Goal: Transaction & Acquisition: Purchase product/service

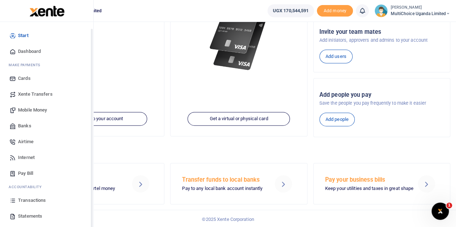
scroll to position [30, 0]
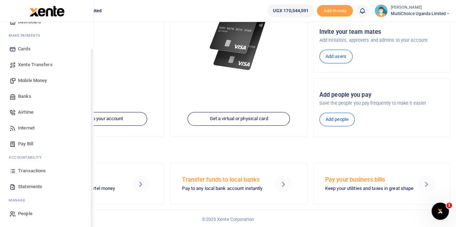
click at [26, 172] on span "Transactions" at bounding box center [32, 171] width 28 height 7
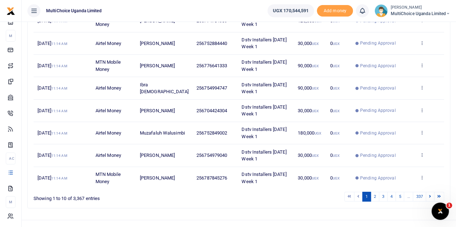
scroll to position [179, 0]
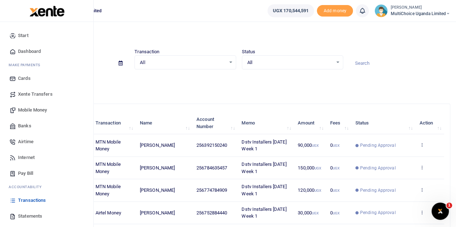
click at [34, 110] on span "Mobile Money" at bounding box center [32, 110] width 29 height 7
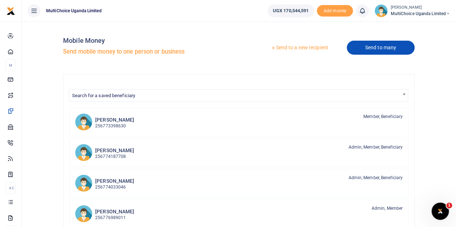
click at [358, 46] on link "Send to many" at bounding box center [381, 48] width 68 height 14
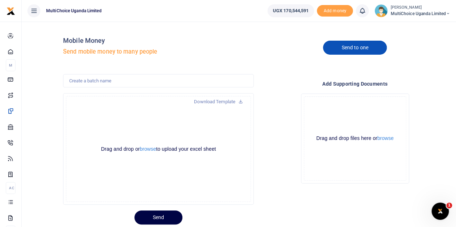
click at [360, 48] on link "Send to one" at bounding box center [354, 48] width 63 height 14
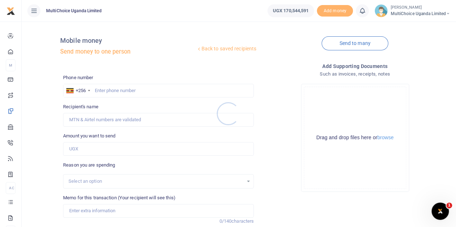
click at [119, 91] on div at bounding box center [228, 113] width 456 height 227
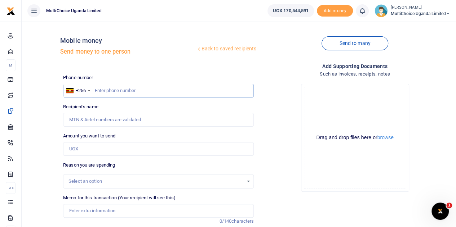
click at [121, 91] on input "text" at bounding box center [158, 91] width 191 height 14
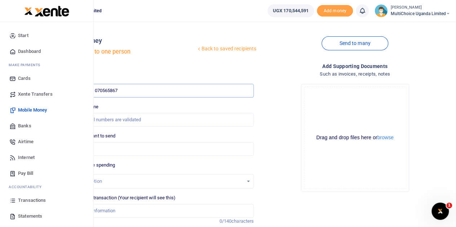
type input "0705658671"
type input "Maryvaleria Namyenya"
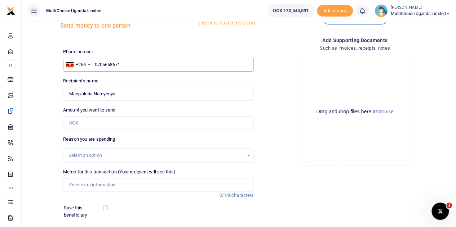
scroll to position [91, 0]
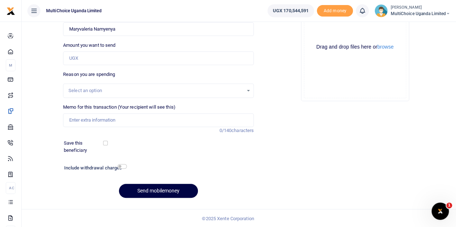
type input "0705658671"
click at [114, 57] on input "Amount you want to send" at bounding box center [158, 59] width 191 height 14
paste input "2,417,178.19"
type input "2,417,178"
click at [120, 165] on input "checkbox" at bounding box center [121, 166] width 9 height 5
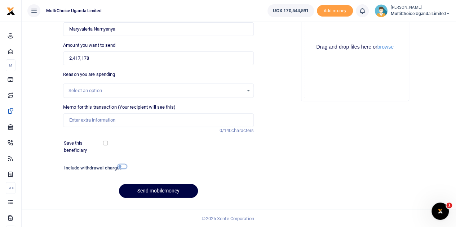
checkbox input "true"
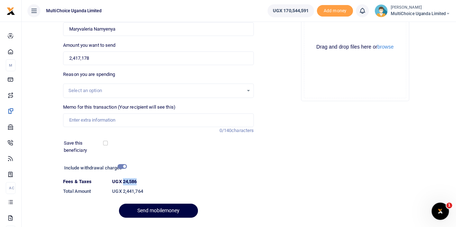
drag, startPoint x: 123, startPoint y: 183, endPoint x: 135, endPoint y: 182, distance: 11.6
click at [138, 183] on dt "UGX 24,586" at bounding box center [182, 181] width 147 height 7
copy label "24,586"
drag, startPoint x: 103, startPoint y: 62, endPoint x: 67, endPoint y: 61, distance: 35.7
click at [67, 61] on input "2,417,178" at bounding box center [158, 59] width 191 height 14
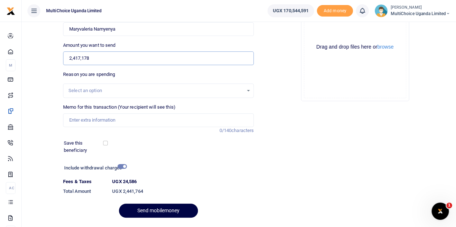
paste input "805,726.06"
type input "805,726"
click at [124, 166] on input "checkbox" at bounding box center [121, 166] width 9 height 5
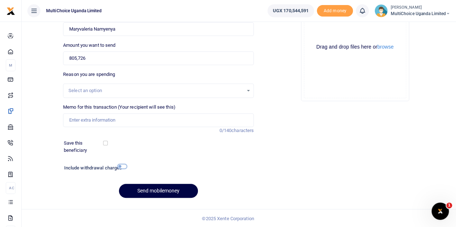
click at [120, 165] on input "checkbox" at bounding box center [121, 166] width 9 height 5
checkbox input "true"
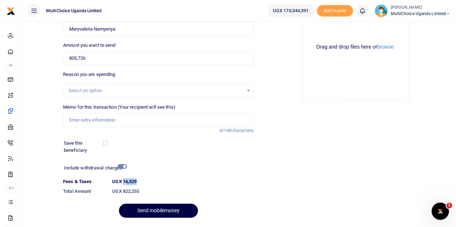
drag, startPoint x: 123, startPoint y: 181, endPoint x: 137, endPoint y: 182, distance: 13.7
click at [137, 182] on label "UGX 16,529" at bounding box center [124, 181] width 25 height 7
copy label "16,529"
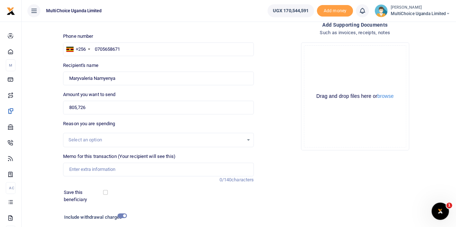
scroll to position [0, 0]
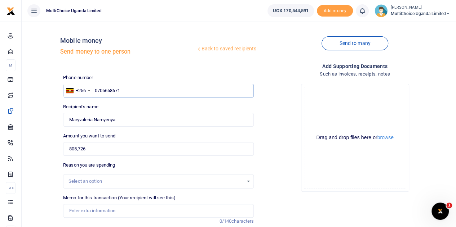
drag, startPoint x: 100, startPoint y: 85, endPoint x: 23, endPoint y: 71, distance: 78.1
click at [23, 71] on div "Back to saved recipients Mobile money Send money to one person Send to many Pho…" at bounding box center [239, 180] width 434 height 317
click at [181, 162] on div "Reason you are spending Select an option" at bounding box center [158, 175] width 191 height 27
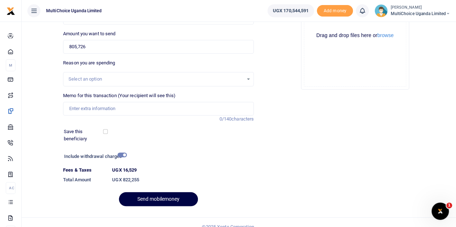
scroll to position [111, 0]
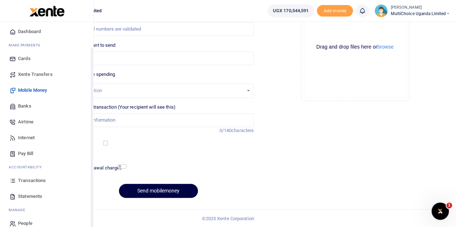
scroll to position [30, 0]
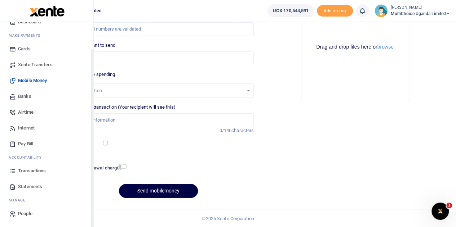
click at [30, 170] on span "Transactions" at bounding box center [32, 171] width 28 height 7
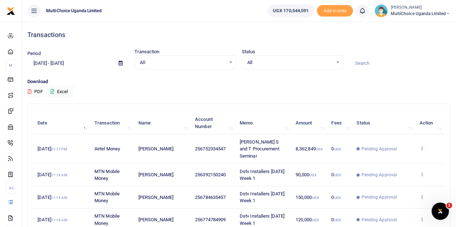
click at [422, 146] on icon at bounding box center [421, 148] width 5 height 5
click at [396, 155] on link "View details" at bounding box center [395, 157] width 57 height 10
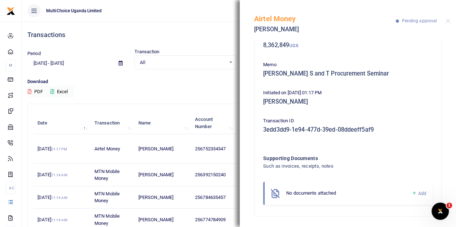
scroll to position [46, 0]
click at [447, 19] on button "Close" at bounding box center [447, 21] width 5 height 5
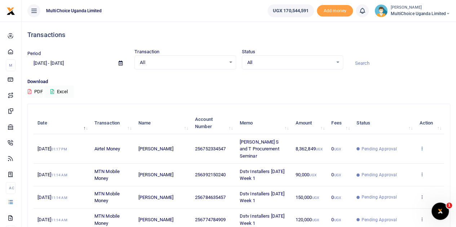
click at [422, 146] on icon at bounding box center [421, 148] width 5 height 5
click at [423, 146] on icon at bounding box center [421, 148] width 5 height 5
click at [392, 156] on link "View details" at bounding box center [395, 157] width 57 height 10
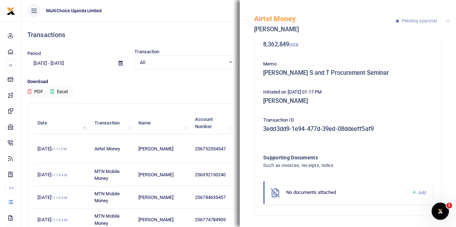
scroll to position [10, 0]
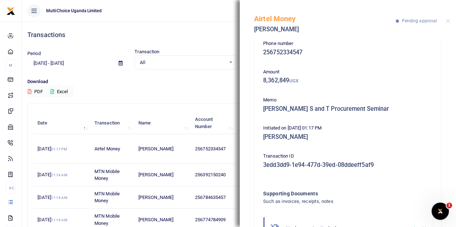
click at [261, 164] on div "Transaction ID 3edd3dd9-1e94-477d-39ed-08ddeeff5af9" at bounding box center [347, 162] width 175 height 19
drag, startPoint x: 262, startPoint y: 167, endPoint x: 389, endPoint y: 165, distance: 126.9
click at [376, 173] on div "Phone number 256752334547 Amount 8,362,849 UGX Memo Julie S and T Procurement S…" at bounding box center [347, 143] width 175 height 206
copy h5 "3edd3dd9-1e94-477d-39ed-08ddeeff5af9"
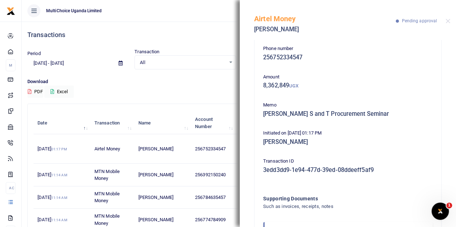
click at [402, 142] on div "Initiated on 29th Sep 2025 01:17 PM Valeria Namyenya" at bounding box center [347, 139] width 175 height 19
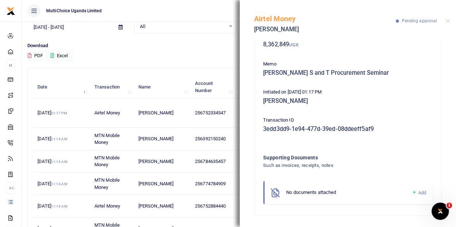
scroll to position [10, 0]
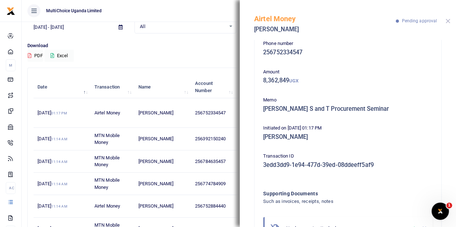
click at [447, 19] on button "Close" at bounding box center [447, 21] width 5 height 5
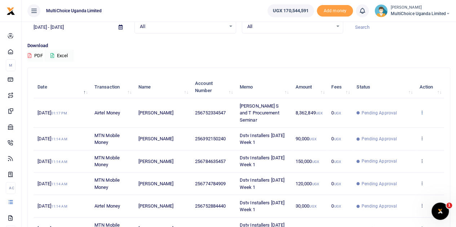
click at [422, 110] on icon at bounding box center [421, 112] width 5 height 5
click at [375, 120] on icon at bounding box center [375, 120] width 5 height 5
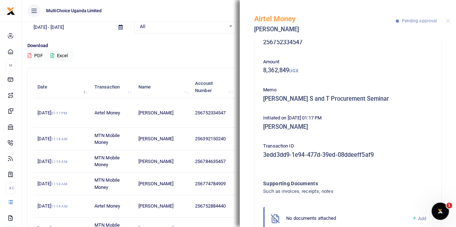
scroll to position [46, 0]
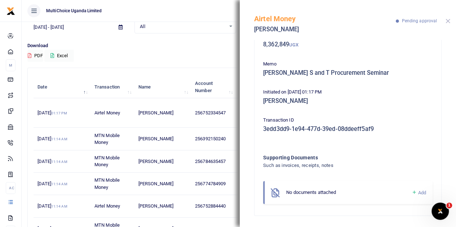
click at [448, 19] on button "Close" at bounding box center [447, 21] width 5 height 5
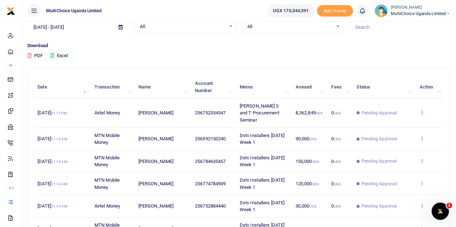
click at [422, 110] on icon at bounding box center [421, 112] width 5 height 5
click at [308, 46] on p "Download" at bounding box center [238, 46] width 423 height 8
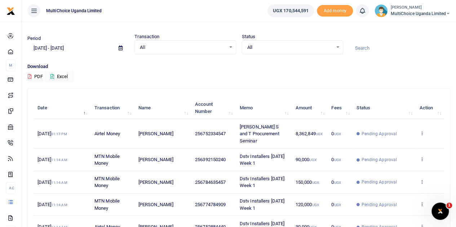
scroll to position [0, 0]
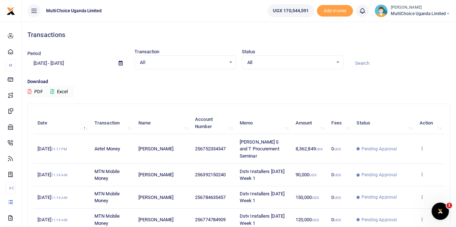
click at [337, 60] on div "All Select an option..." at bounding box center [292, 63] width 101 height 8
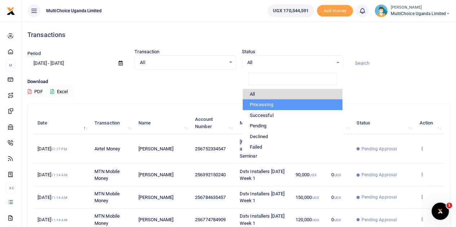
drag, startPoint x: 259, startPoint y: 103, endPoint x: 119, endPoint y: 82, distance: 141.5
click at [259, 103] on li "Processing" at bounding box center [292, 104] width 100 height 11
select select "PROCESSING"
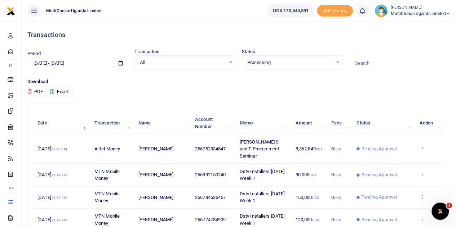
click at [228, 60] on div "All Select an option..." at bounding box center [185, 63] width 101 height 8
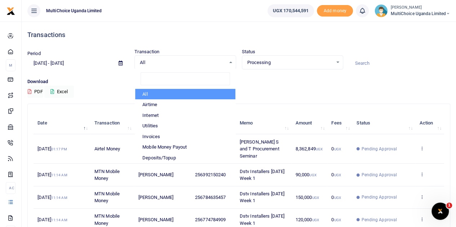
click at [287, 71] on div "Period 08/31/2025 - 09/29/2025 Transaction All Select an option... All Airtime …" at bounding box center [239, 63] width 428 height 30
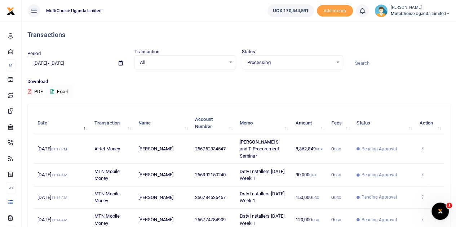
click at [51, 89] on button "Excel" at bounding box center [59, 92] width 30 height 12
click at [421, 146] on icon at bounding box center [421, 148] width 5 height 5
click at [385, 153] on link "View details" at bounding box center [395, 157] width 57 height 10
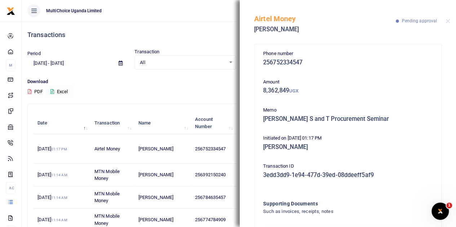
click at [424, 125] on div "Memo Julie S and T Procurement Seminar" at bounding box center [347, 116] width 175 height 19
click at [449, 18] on div "Airtel Money Godfrey Ssali Pending approval" at bounding box center [348, 20] width 216 height 40
drag, startPoint x: 449, startPoint y: 21, endPoint x: 435, endPoint y: 34, distance: 19.4
click at [449, 21] on button "Close" at bounding box center [447, 21] width 5 height 5
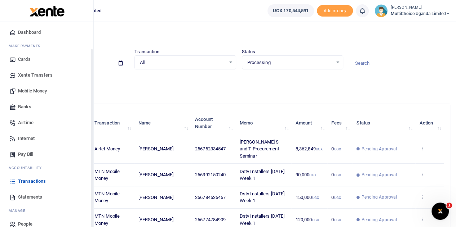
scroll to position [30, 0]
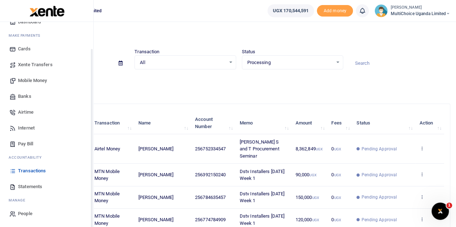
click at [39, 80] on span "Mobile Money" at bounding box center [32, 80] width 29 height 7
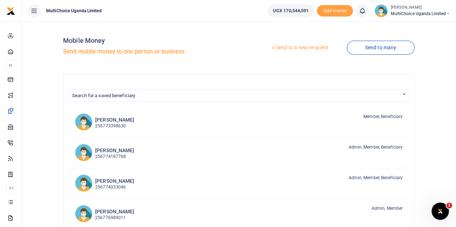
click at [311, 49] on link "Send to a new recipient" at bounding box center [299, 47] width 94 height 13
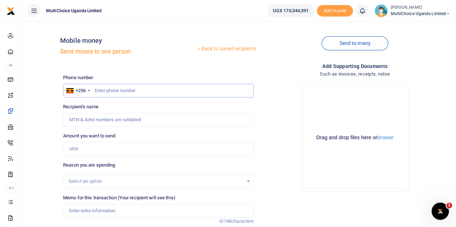
click at [120, 92] on input "text" at bounding box center [158, 91] width 191 height 14
drag, startPoint x: 97, startPoint y: 88, endPoint x: 101, endPoint y: 95, distance: 7.8
click at [98, 89] on input "0752334547" at bounding box center [158, 91] width 191 height 14
type input "752334547"
type input "[PERSON_NAME]"
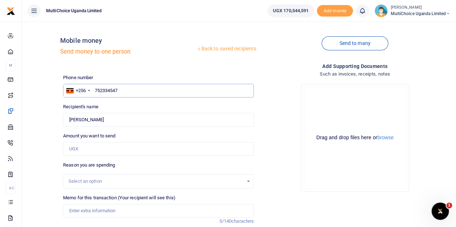
type input "752334547"
click at [168, 149] on input "Amount you want to send" at bounding box center [158, 149] width 191 height 14
click at [286, 111] on div "Drop your files here Drag and drop files here or browse Powered by Uppy" at bounding box center [354, 138] width 191 height 120
click at [99, 152] on input "Amount you want to send" at bounding box center [158, 149] width 191 height 14
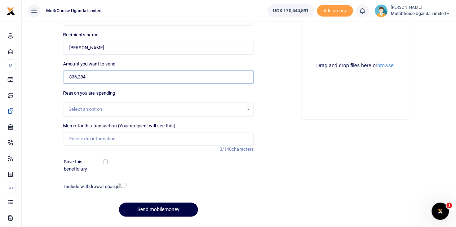
type input "836,284"
click at [133, 141] on input "Memo for this transaction (Your recipient will see this)" at bounding box center [158, 139] width 191 height 14
type input "j"
click at [135, 139] on input "Juliet S and T procurement semiar" at bounding box center [158, 139] width 191 height 14
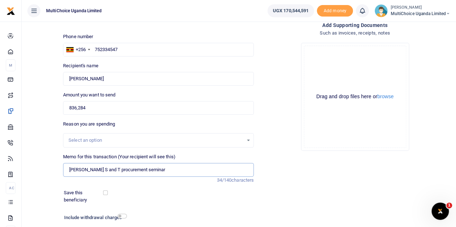
scroll to position [91, 0]
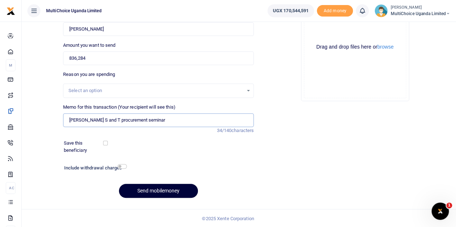
type input "[PERSON_NAME] S and T procurement seminar"
click at [168, 191] on button "Send mobilemoney" at bounding box center [158, 191] width 79 height 14
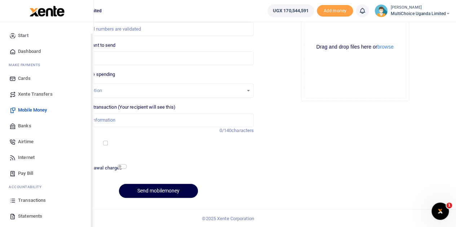
scroll to position [30, 0]
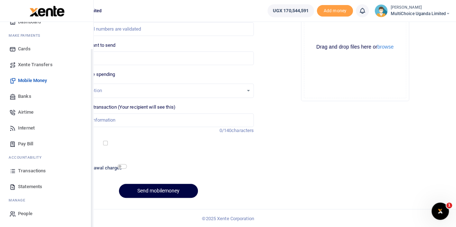
click at [25, 169] on span "Transactions" at bounding box center [32, 171] width 28 height 7
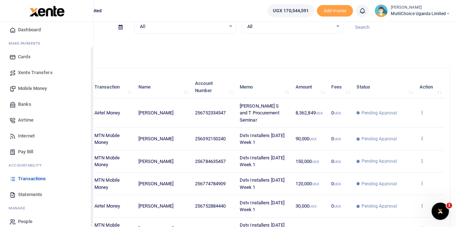
scroll to position [30, 0]
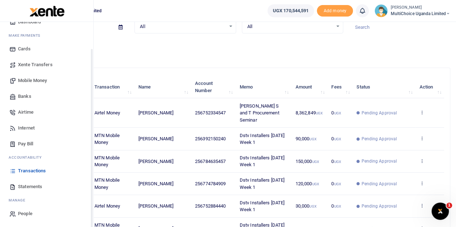
click at [27, 169] on span "Transactions" at bounding box center [32, 171] width 28 height 7
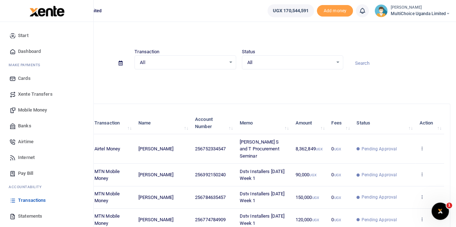
click at [29, 201] on span "Transactions" at bounding box center [32, 200] width 28 height 7
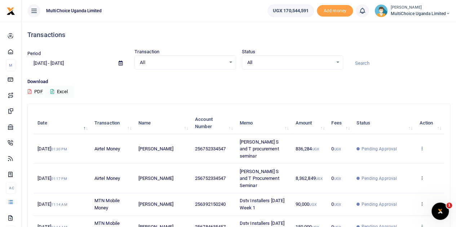
click at [422, 146] on icon at bounding box center [421, 148] width 5 height 5
click at [384, 155] on link "View details" at bounding box center [395, 157] width 57 height 10
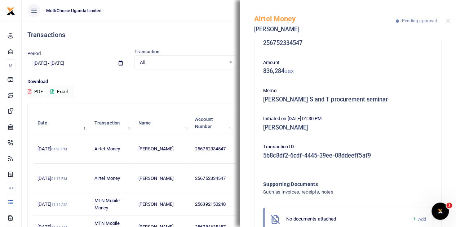
scroll to position [46, 0]
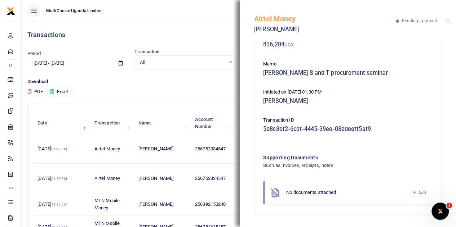
click at [411, 192] on icon at bounding box center [413, 193] width 5 height 6
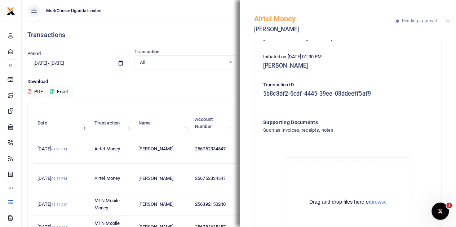
scroll to position [128, 0]
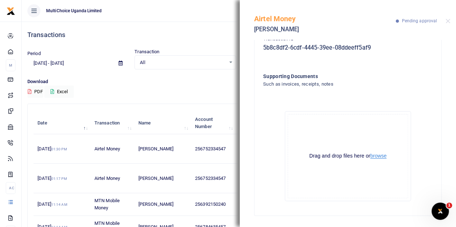
click at [378, 158] on button "browse" at bounding box center [378, 155] width 16 height 5
click at [451, 21] on div "Airtel Money [PERSON_NAME] Pending approval" at bounding box center [348, 20] width 216 height 40
click at [445, 21] on button "Close" at bounding box center [447, 21] width 5 height 5
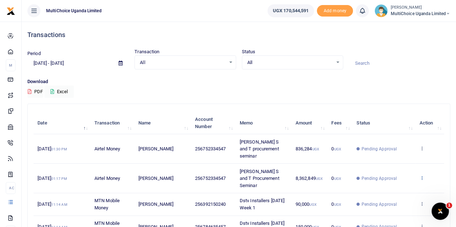
click at [421, 175] on icon at bounding box center [421, 177] width 5 height 5
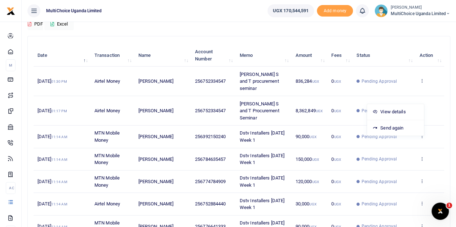
scroll to position [72, 0]
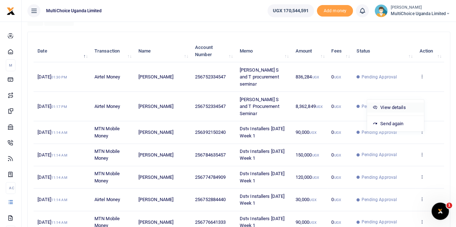
click at [378, 107] on link "View details" at bounding box center [395, 108] width 57 height 10
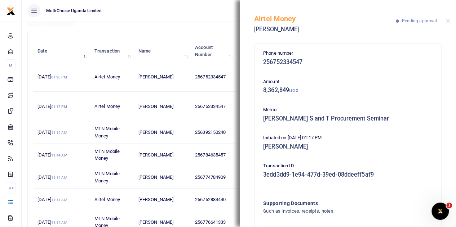
scroll to position [0, 0]
click at [445, 19] on div "Airtel Money [PERSON_NAME] Pending approval" at bounding box center [348, 20] width 216 height 40
click at [445, 20] on button "Close" at bounding box center [447, 21] width 5 height 5
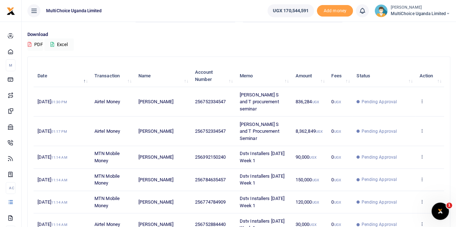
scroll to position [36, 0]
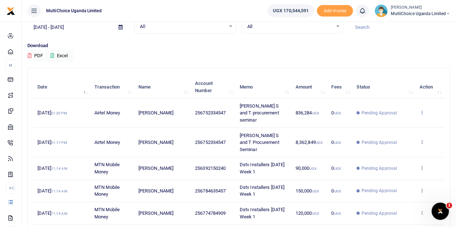
click at [421, 110] on icon at bounding box center [421, 112] width 5 height 5
click at [397, 118] on link "View details" at bounding box center [395, 121] width 57 height 10
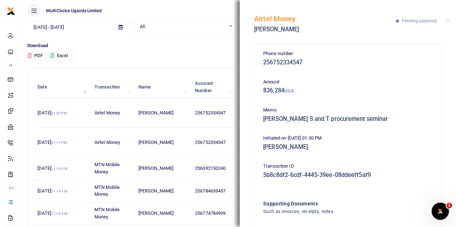
scroll to position [46, 0]
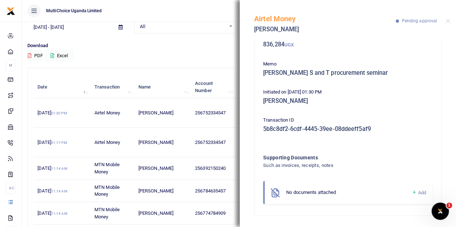
click at [411, 192] on icon at bounding box center [413, 193] width 5 height 6
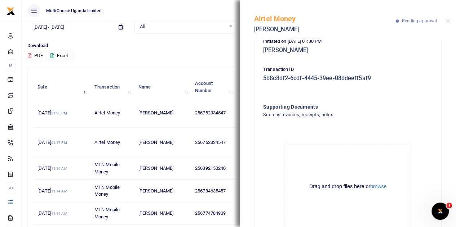
scroll to position [128, 0]
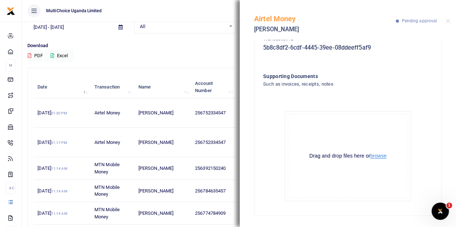
click at [377, 158] on button "browse" at bounding box center [378, 155] width 16 height 5
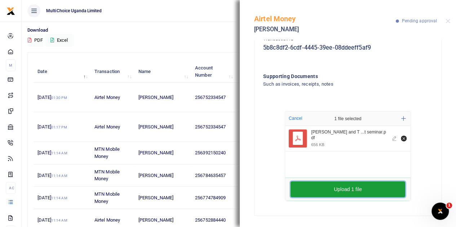
scroll to position [72, 0]
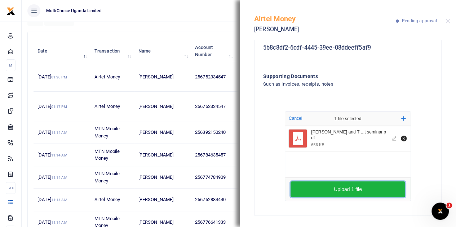
drag, startPoint x: 360, startPoint y: 184, endPoint x: 361, endPoint y: 176, distance: 8.3
click at [359, 184] on button "Upload 1 file" at bounding box center [347, 190] width 115 height 16
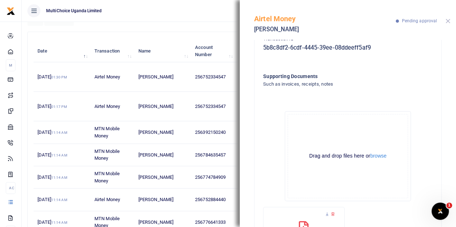
click at [447, 22] on button "Close" at bounding box center [447, 21] width 5 height 5
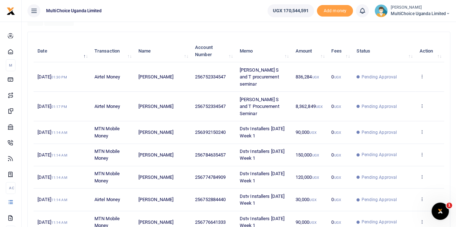
scroll to position [0, 0]
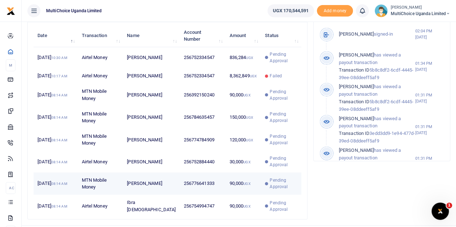
scroll to position [6, 6]
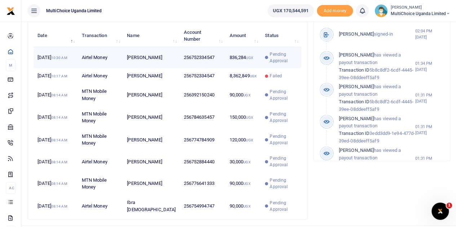
click at [275, 64] on span "Pending Approval" at bounding box center [283, 57] width 27 height 13
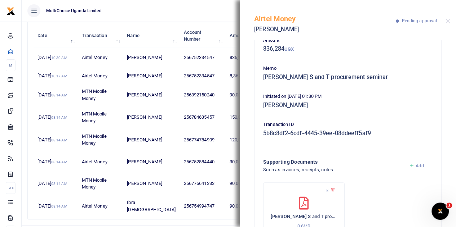
scroll to position [41, 0]
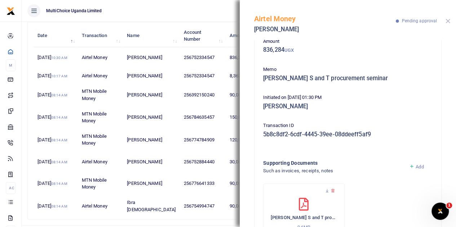
click at [446, 21] on button "Close" at bounding box center [447, 21] width 5 height 5
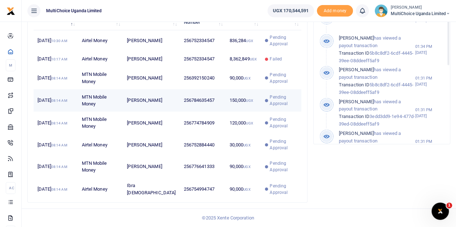
scroll to position [283, 0]
